Goal: Find specific page/section: Find specific page/section

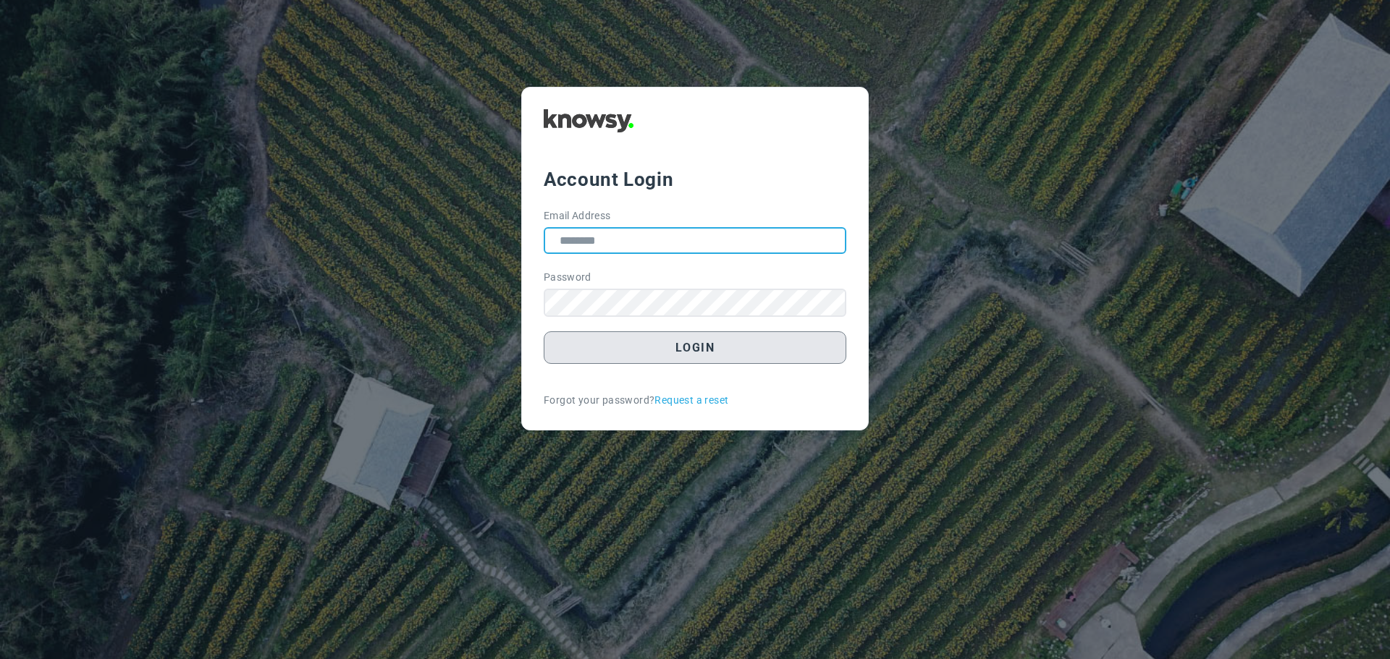
type input "**********"
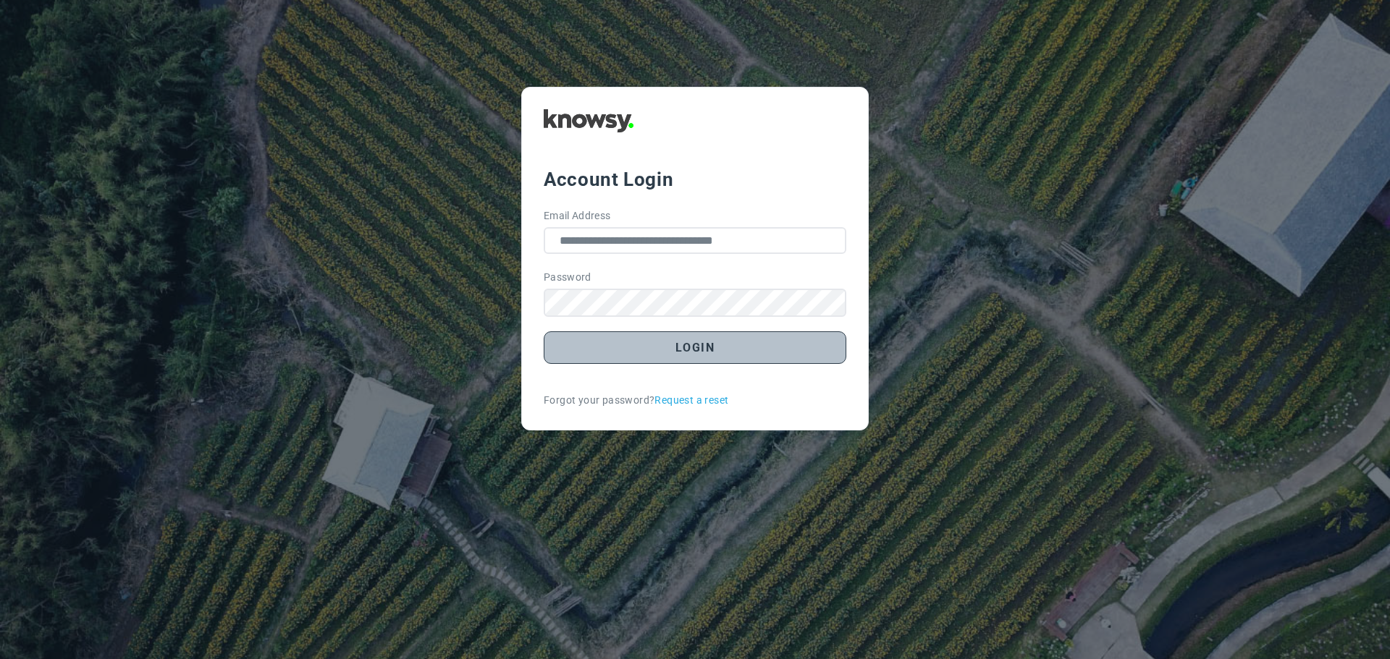
click at [708, 345] on button "Login" at bounding box center [695, 347] width 303 height 33
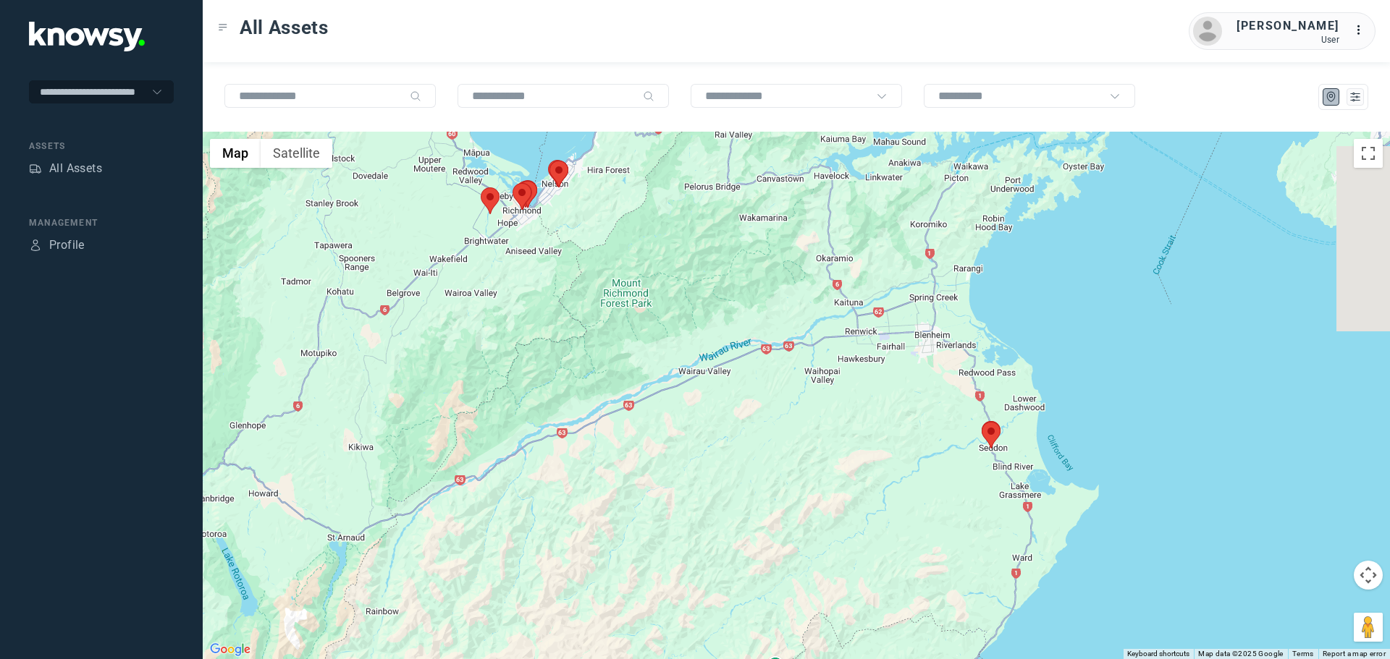
drag, startPoint x: 1089, startPoint y: 418, endPoint x: 1013, endPoint y: 274, distance: 161.9
click at [1013, 274] on div at bounding box center [796, 396] width 1187 height 528
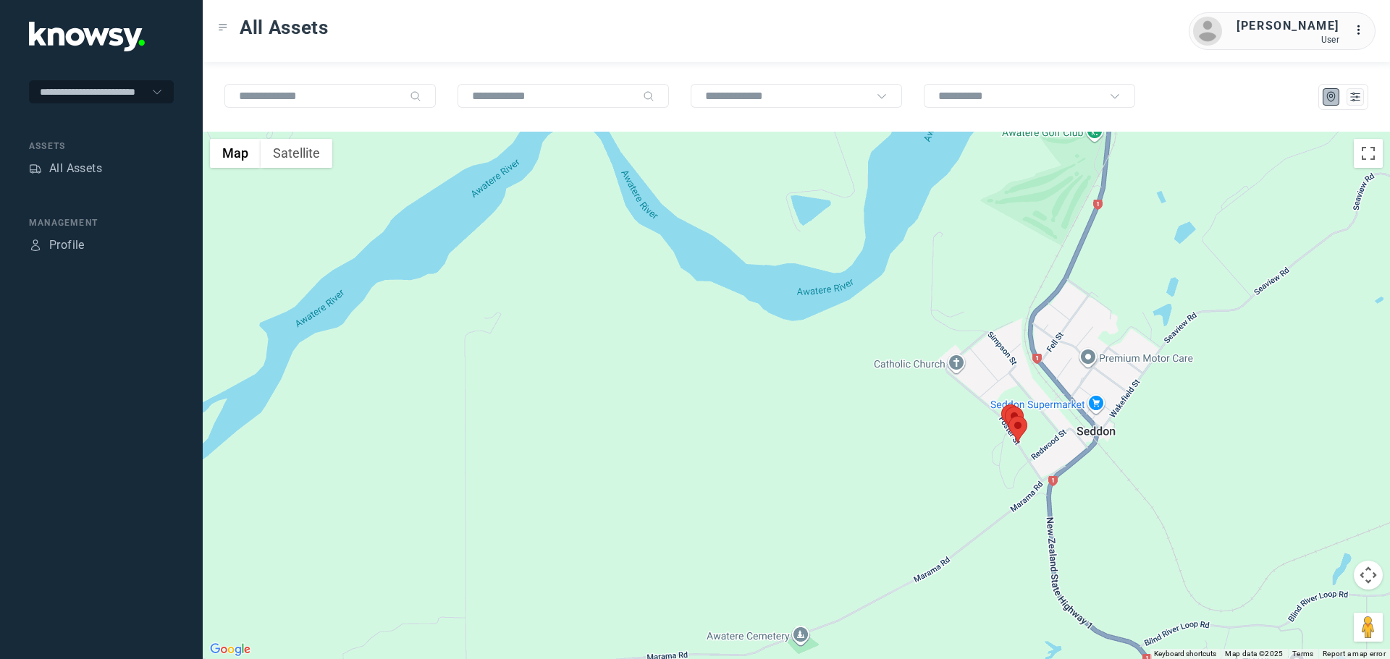
drag, startPoint x: 1022, startPoint y: 462, endPoint x: 947, endPoint y: 371, distance: 117.8
click at [954, 381] on div at bounding box center [796, 396] width 1187 height 528
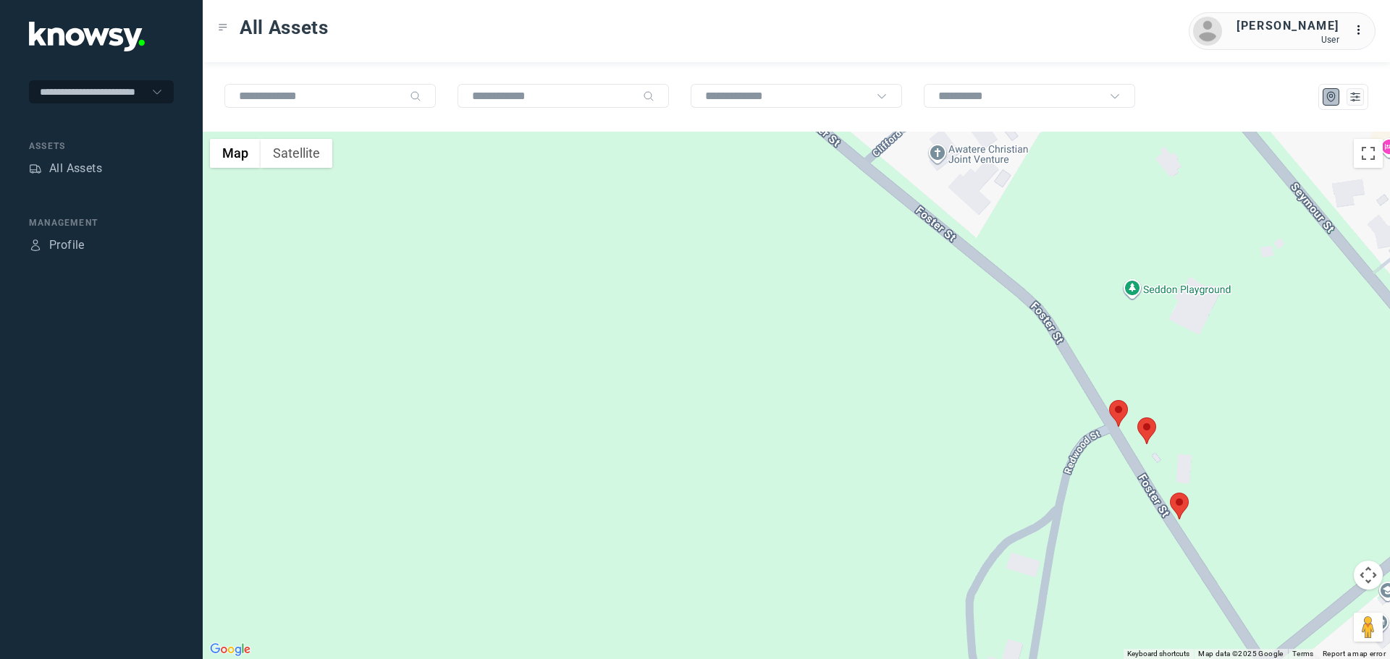
click at [1109, 400] on area at bounding box center [1109, 400] width 0 height 0
click at [1137, 418] on area at bounding box center [1137, 418] width 0 height 0
click at [1170, 493] on area at bounding box center [1170, 493] width 0 height 0
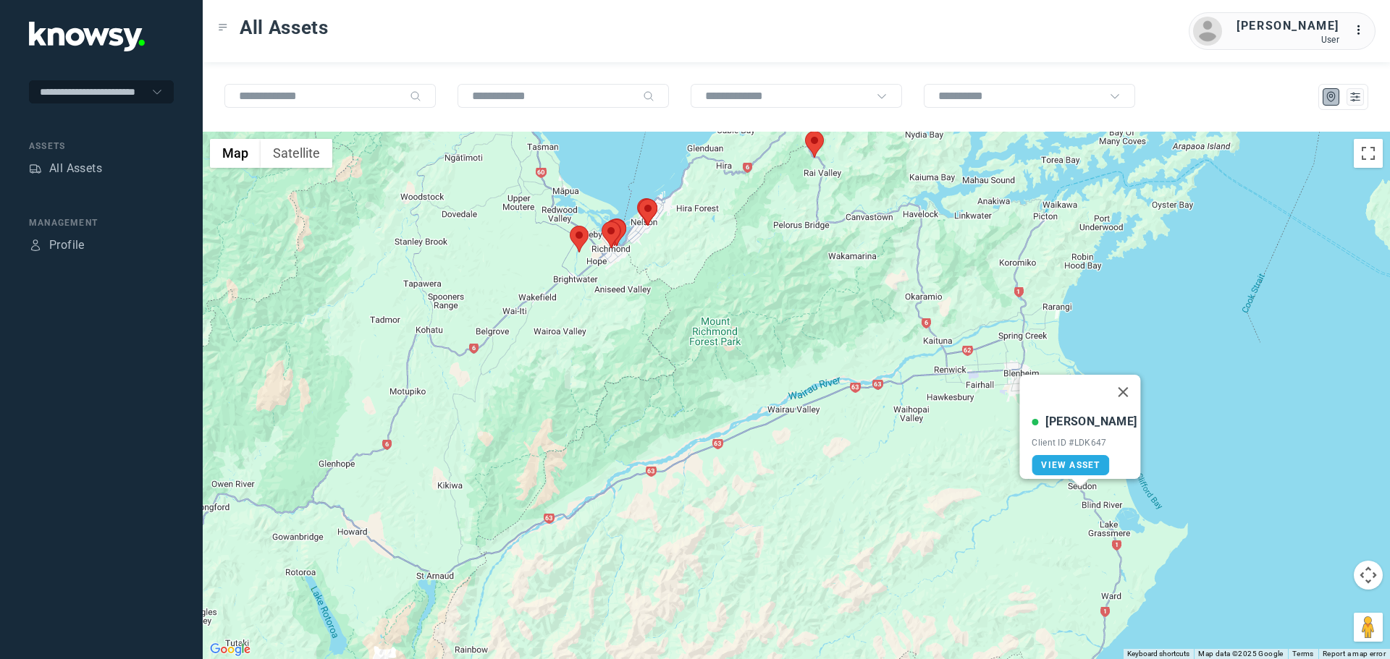
drag, startPoint x: 545, startPoint y: 300, endPoint x: 934, endPoint y: 460, distance: 420.9
click at [934, 460] on div "Lorne T Client ID #LDK647 View Asset" at bounding box center [796, 396] width 1187 height 528
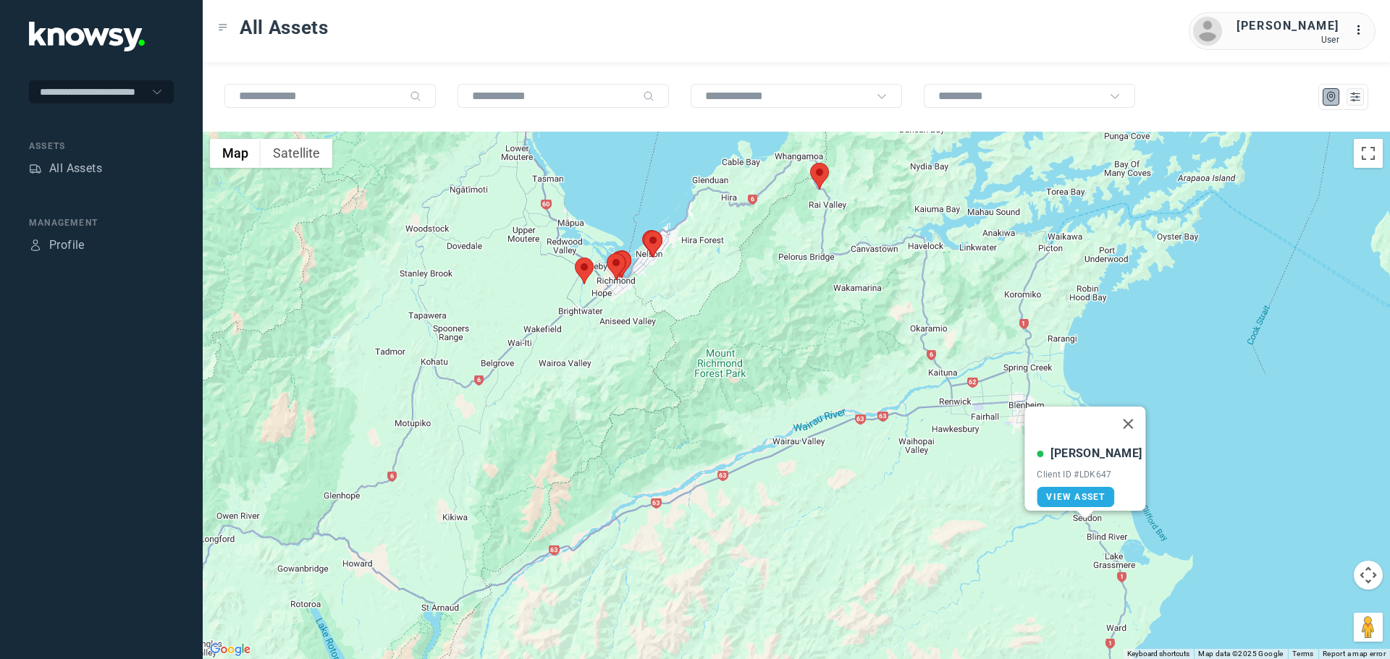
click at [810, 163] on area at bounding box center [810, 163] width 0 height 0
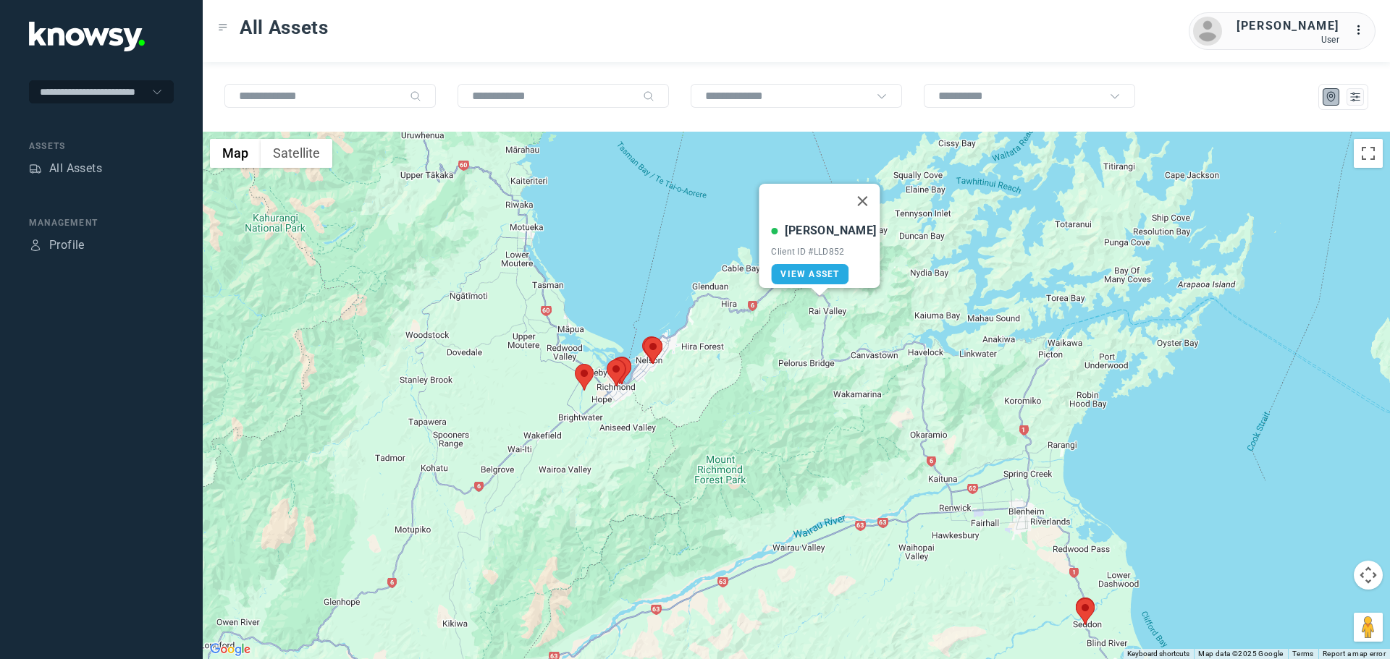
click at [840, 428] on div "[PERSON_NAME] S Client ID #LLD852 View Asset" at bounding box center [796, 396] width 1187 height 528
